Goal: Transaction & Acquisition: Purchase product/service

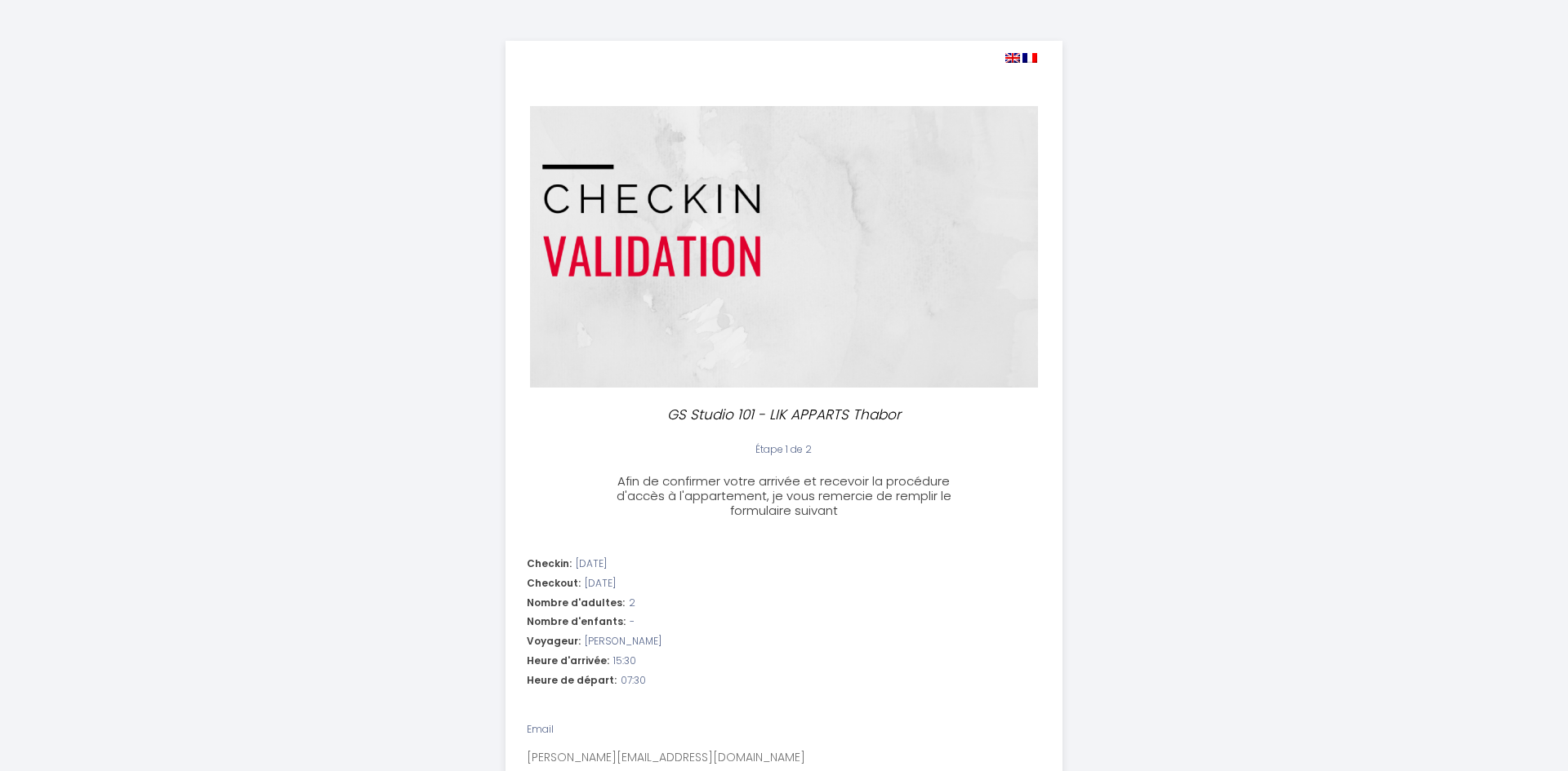
select select "15:30"
select select "07:30"
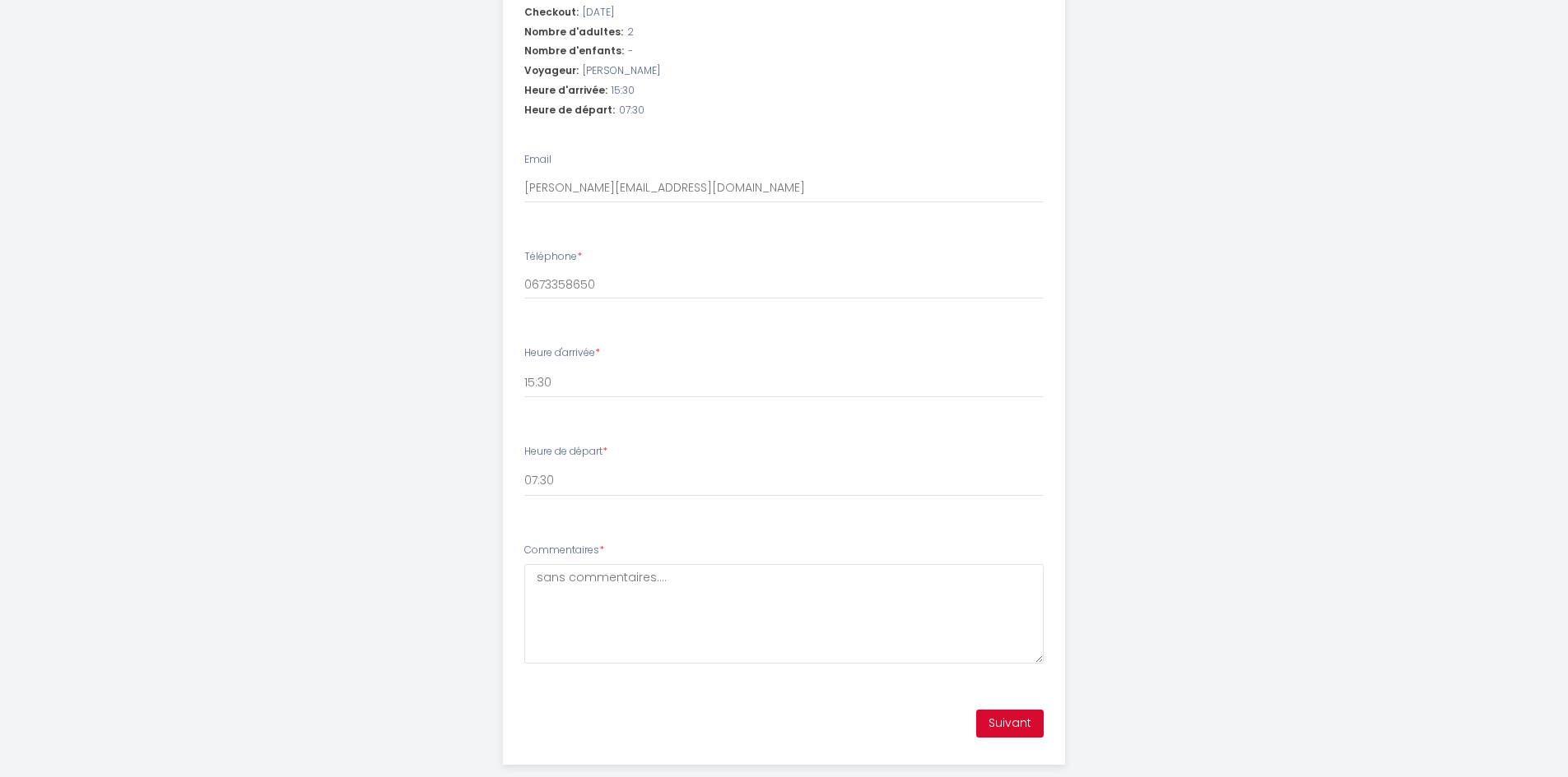
scroll to position [605, 0]
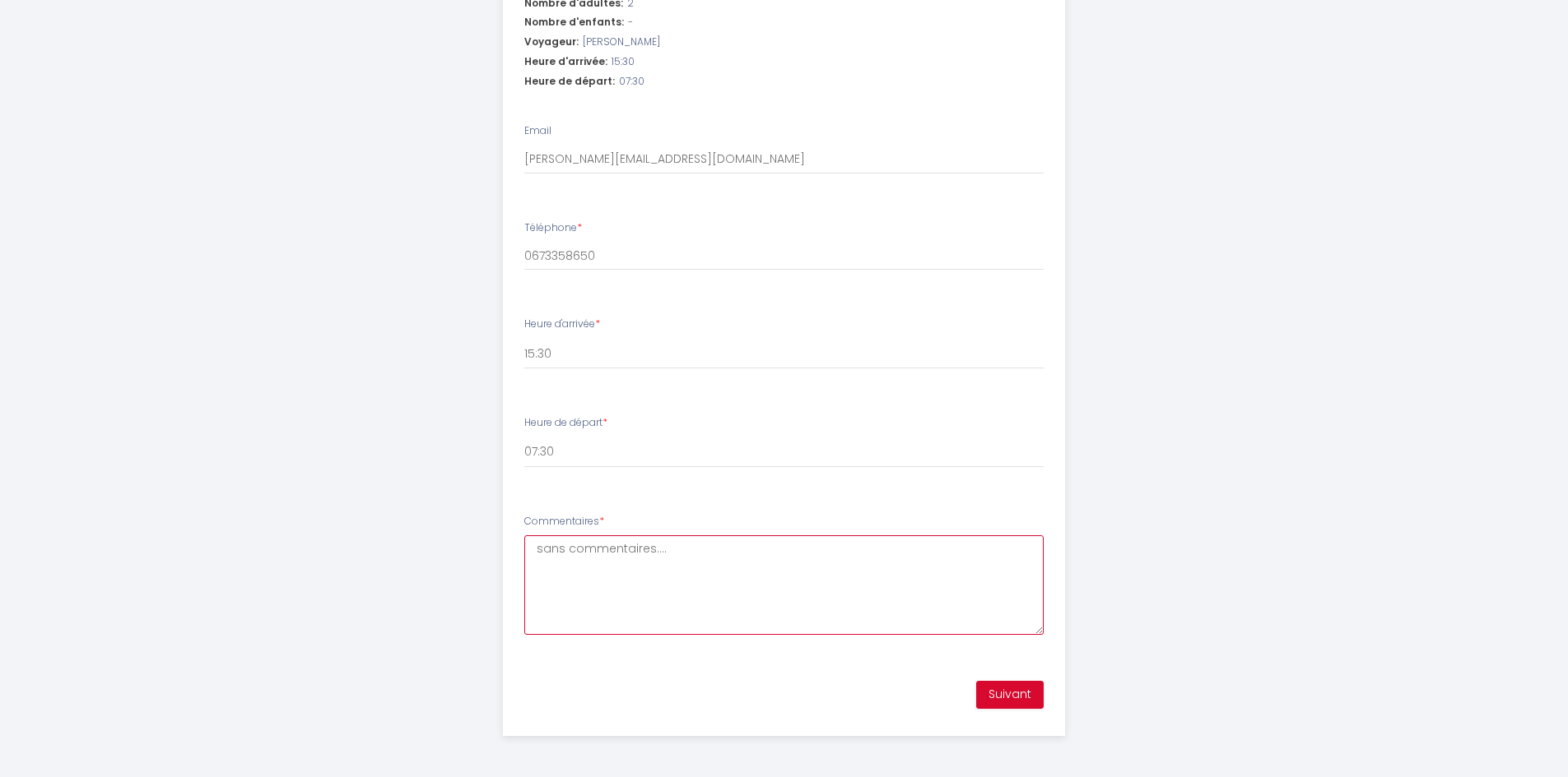
click at [695, 581] on textarea "sans commentaires...." at bounding box center [784, 586] width 519 height 100
click at [1000, 690] on button "Suivant" at bounding box center [1009, 695] width 67 height 28
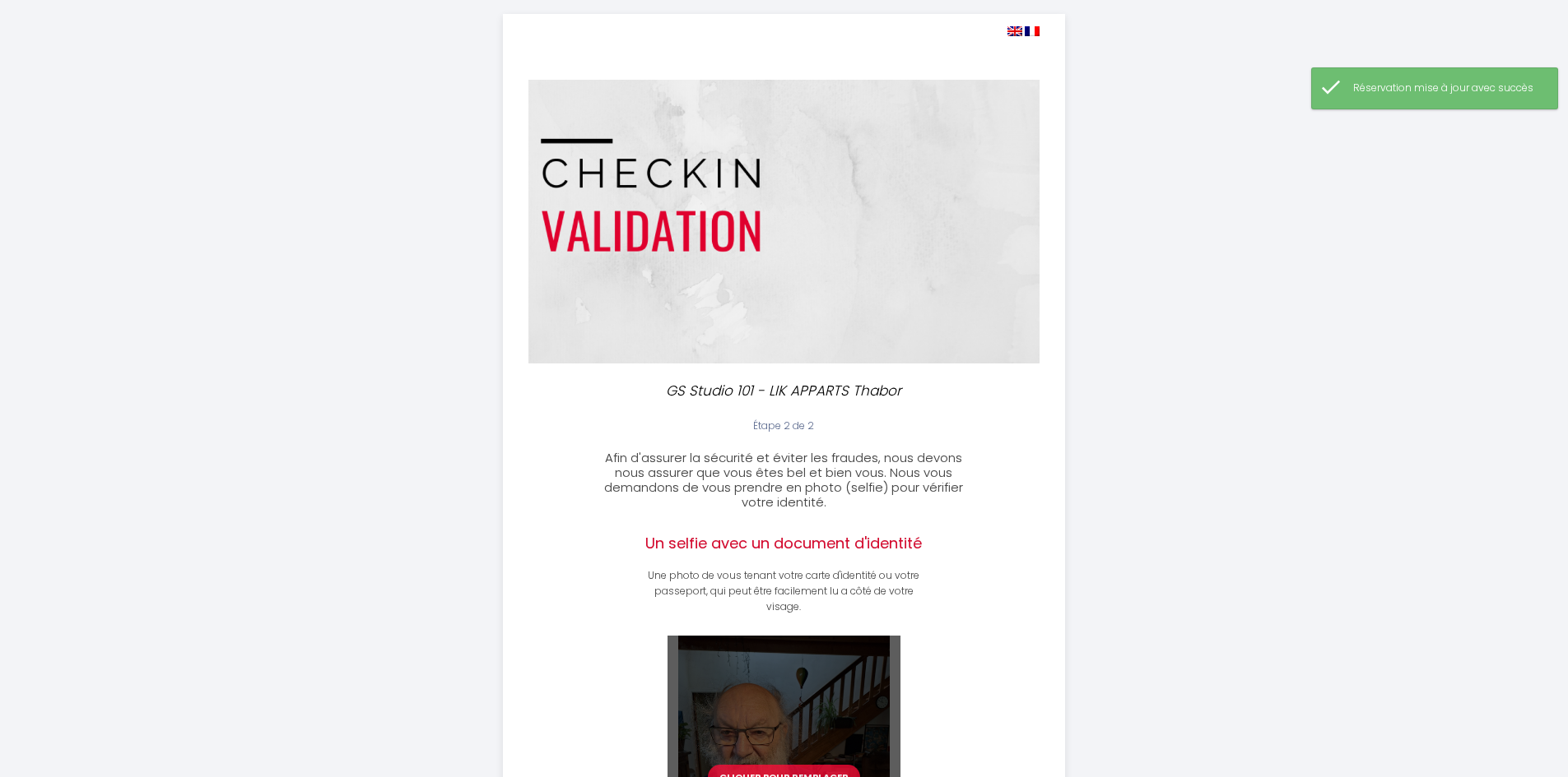
scroll to position [295, 0]
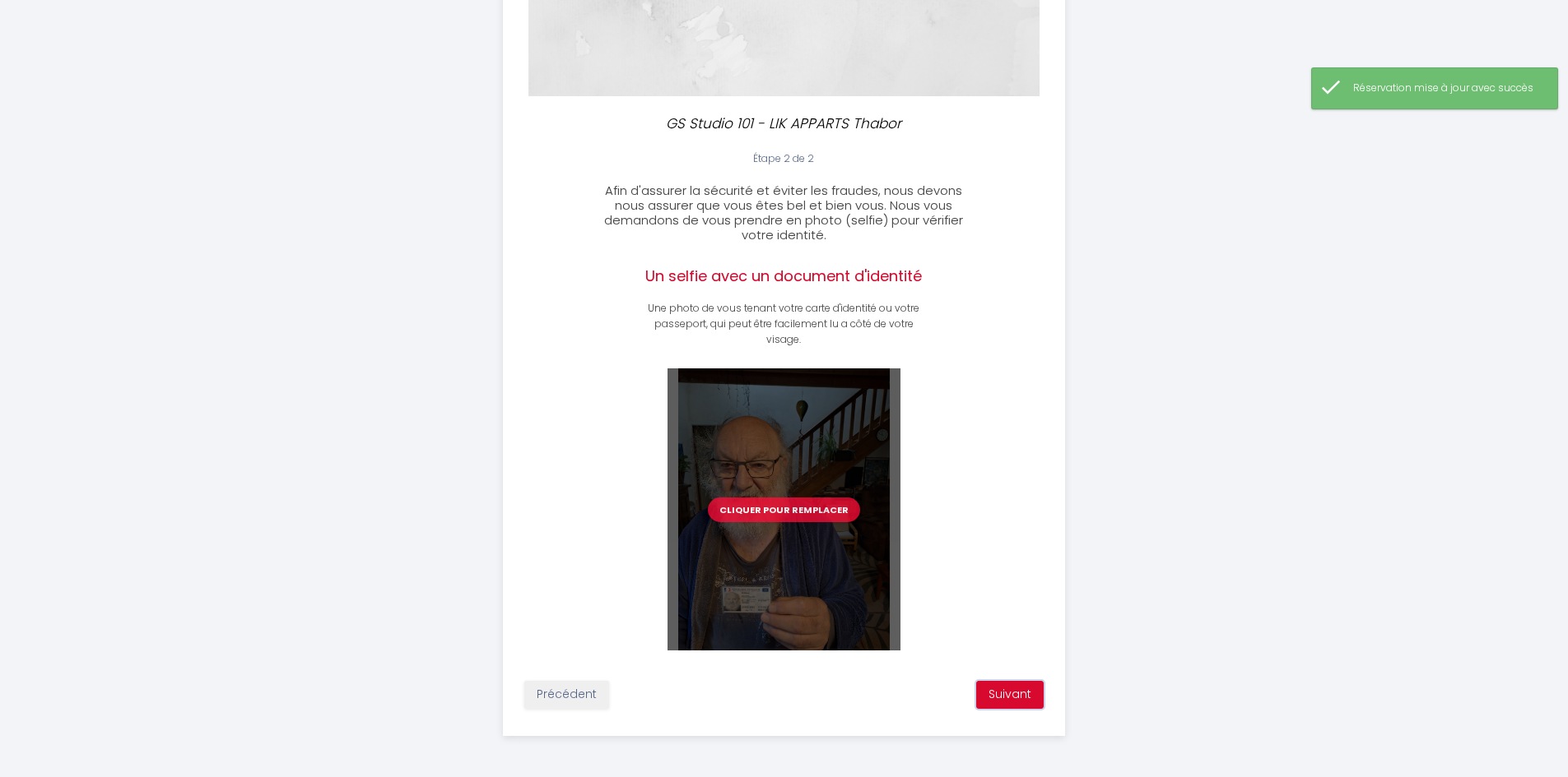
click at [993, 698] on button "Suivant" at bounding box center [1009, 695] width 67 height 28
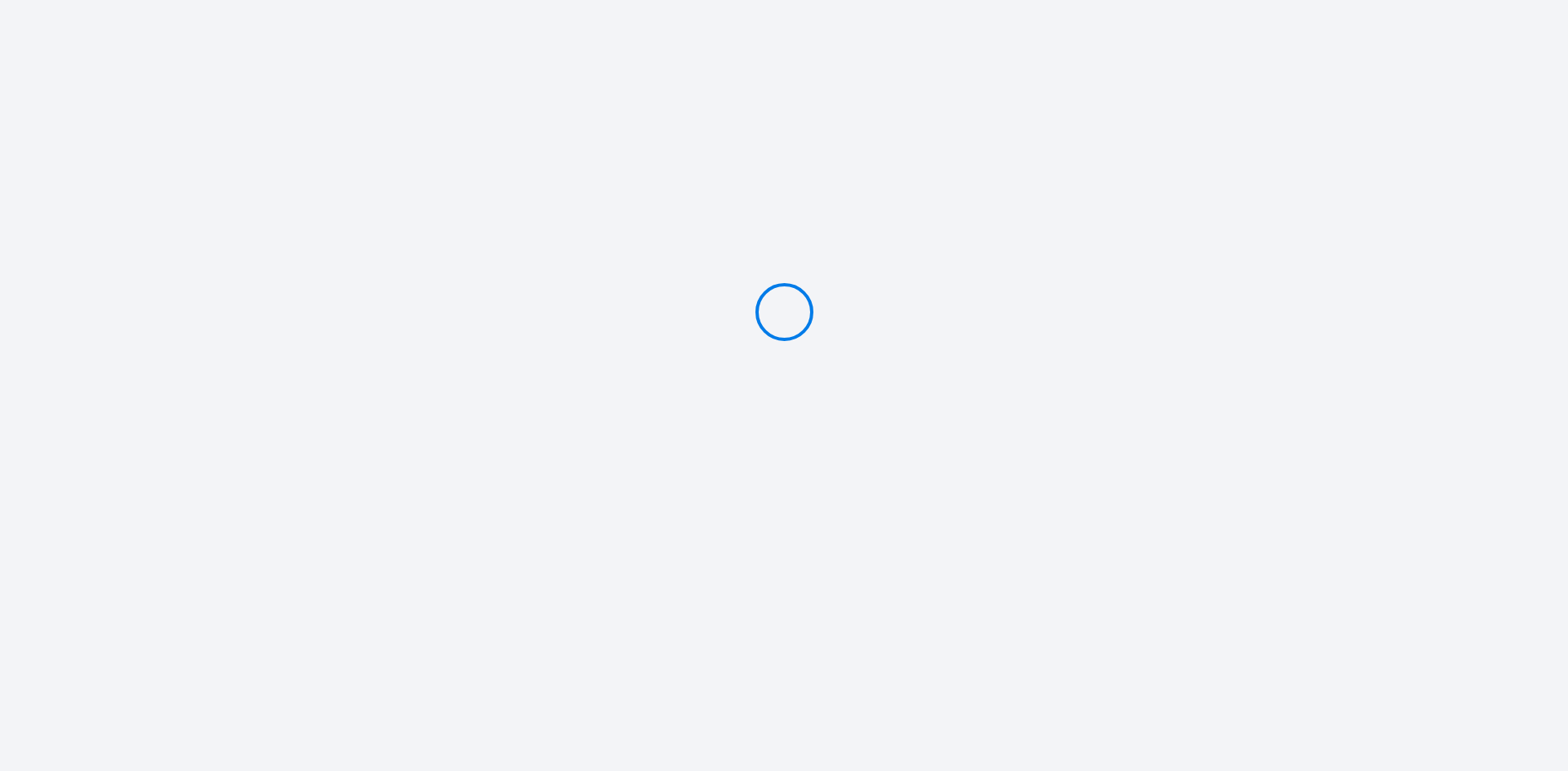
type input "Caution 200 €"
